Goal: Task Accomplishment & Management: Manage account settings

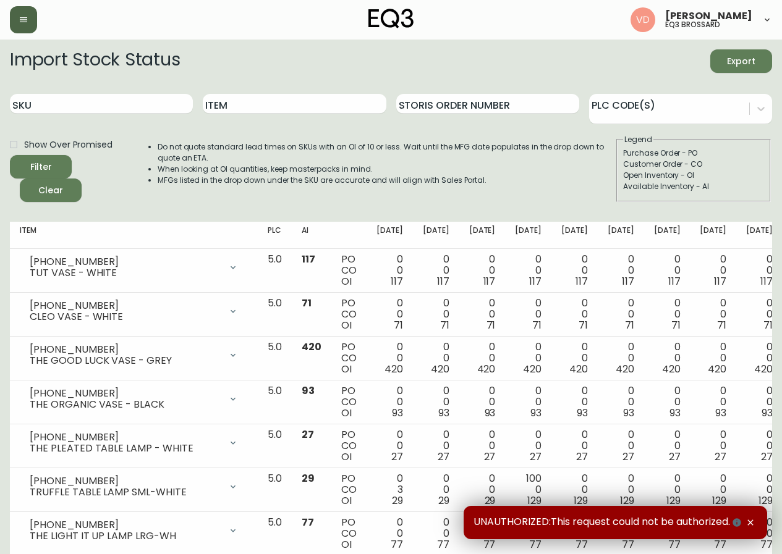
click at [31, 19] on button "button" at bounding box center [23, 19] width 27 height 27
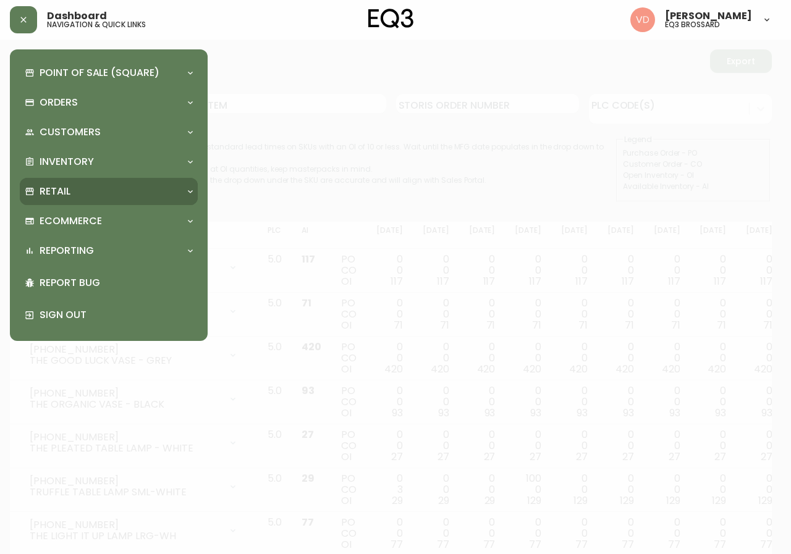
click at [119, 185] on div "Retail" at bounding box center [103, 192] width 156 height 14
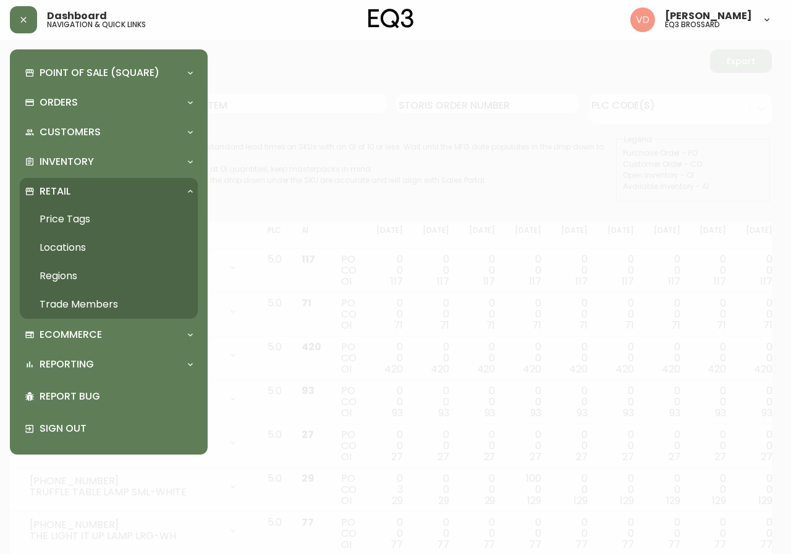
click at [128, 298] on link "Trade Members" at bounding box center [109, 304] width 178 height 28
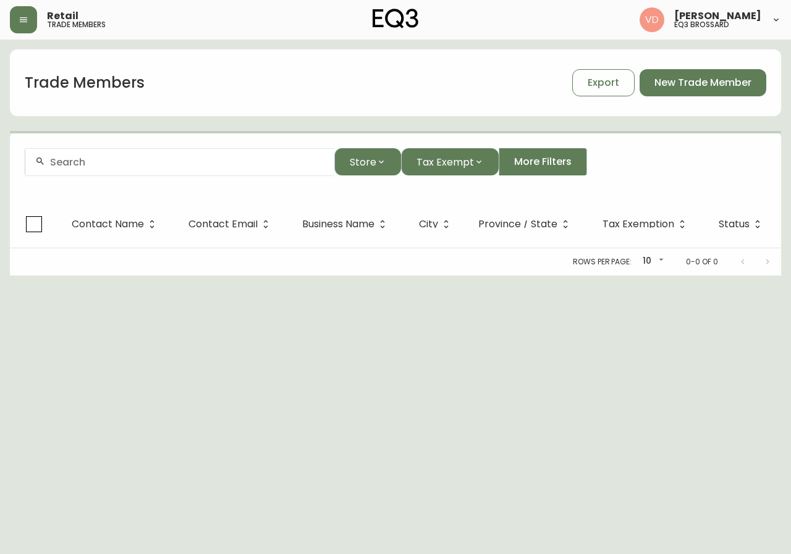
click at [209, 158] on input "text" at bounding box center [187, 162] width 274 height 12
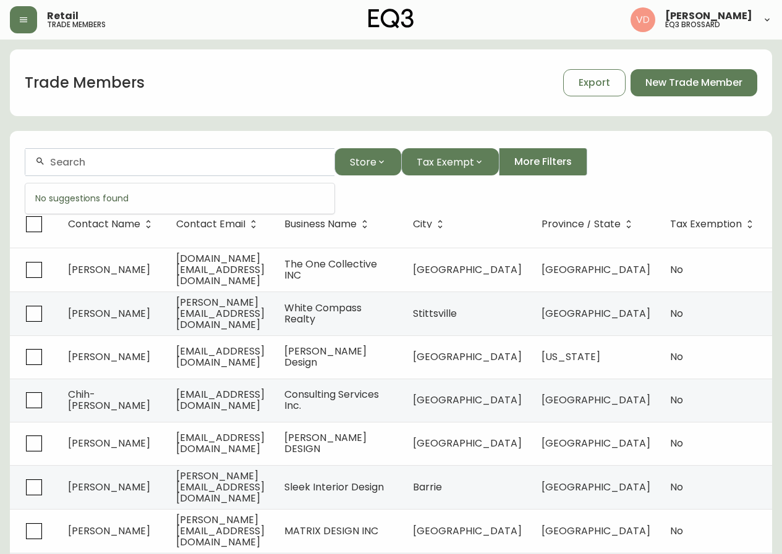
paste input "[EMAIL_ADDRESS][DOMAIN_NAME]"
drag, startPoint x: 193, startPoint y: 158, endPoint x: 33, endPoint y: 183, distance: 161.4
click at [34, 183] on body "Retail trade members [PERSON_NAME] eq3 [PERSON_NAME] Trade Members Export New T…" at bounding box center [391, 355] width 782 height 711
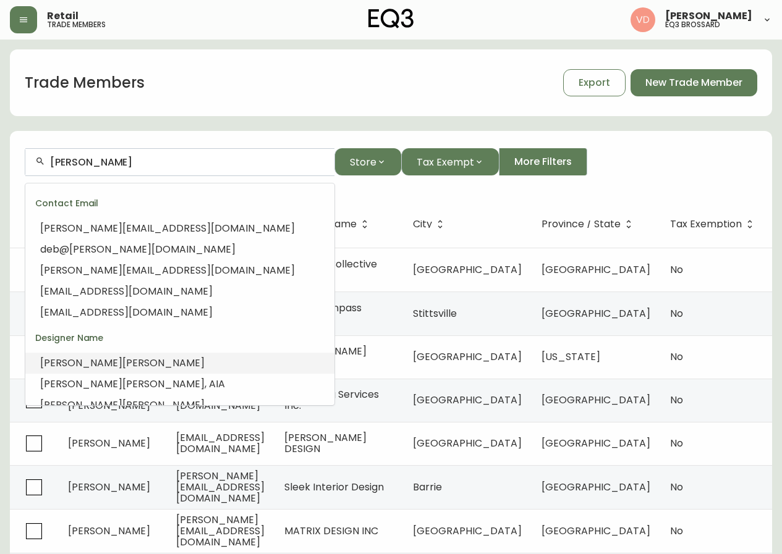
click at [115, 361] on li "[PERSON_NAME]" at bounding box center [179, 363] width 309 height 21
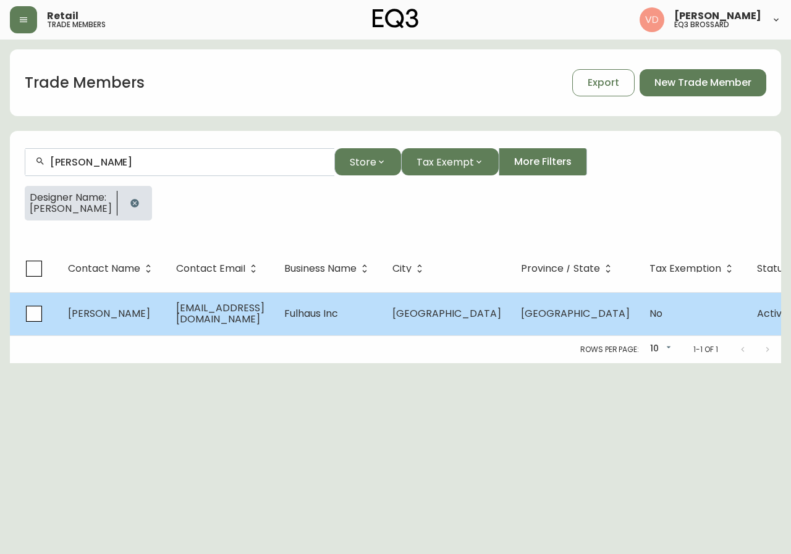
type input "[PERSON_NAME]"
click at [259, 322] on td "[EMAIL_ADDRESS][DOMAIN_NAME]" at bounding box center [220, 313] width 108 height 43
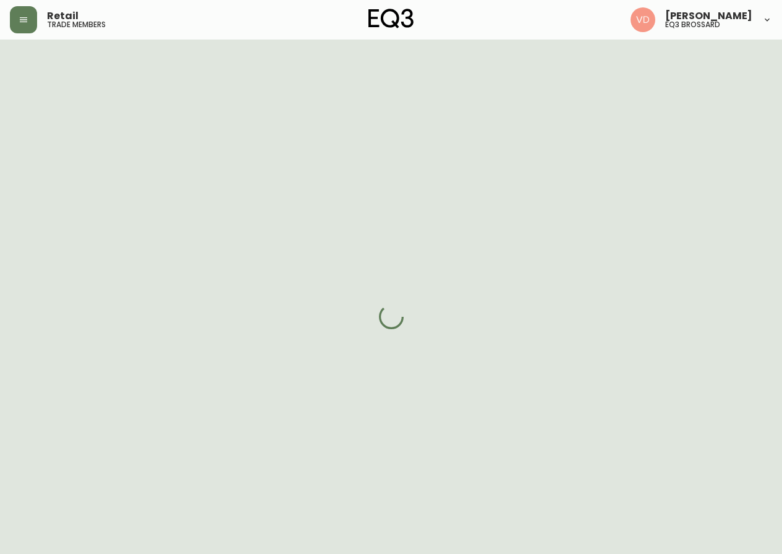
select select "QC"
select select "CA"
select select "CA_EN"
select select "Other"
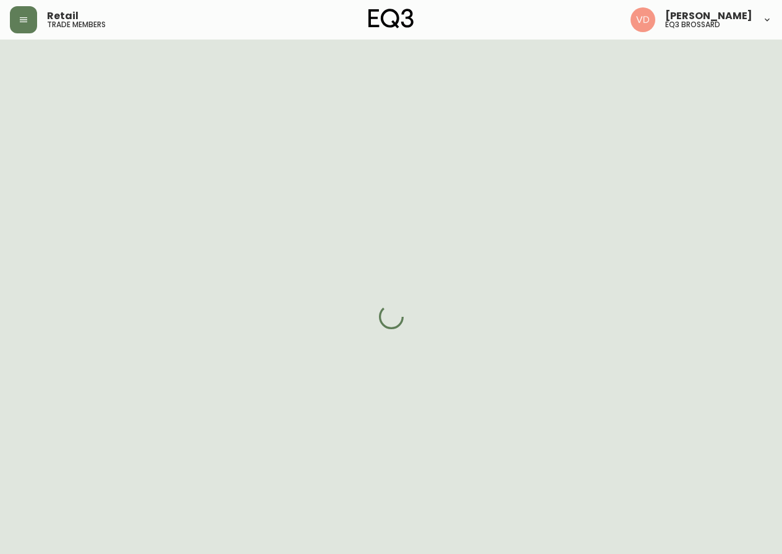
select select "cjw10z96t00cw6gs04aeyfqxf"
select select "false"
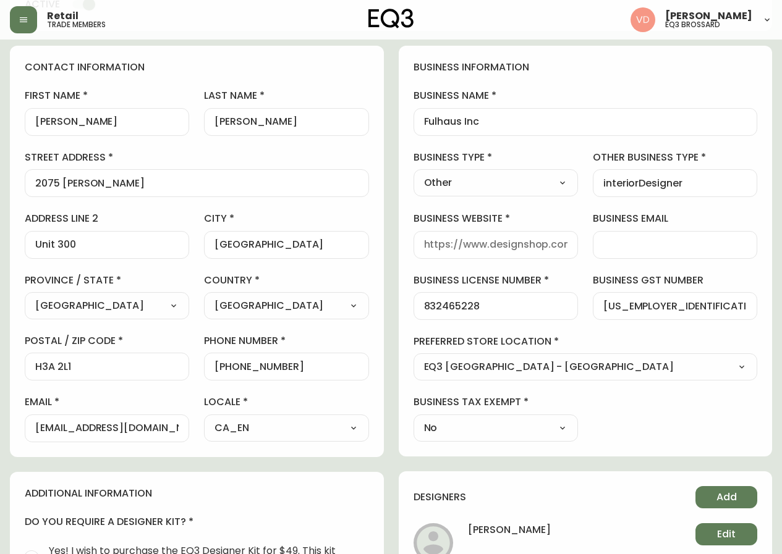
scroll to position [185, 0]
